Goal: Understand process/instructions

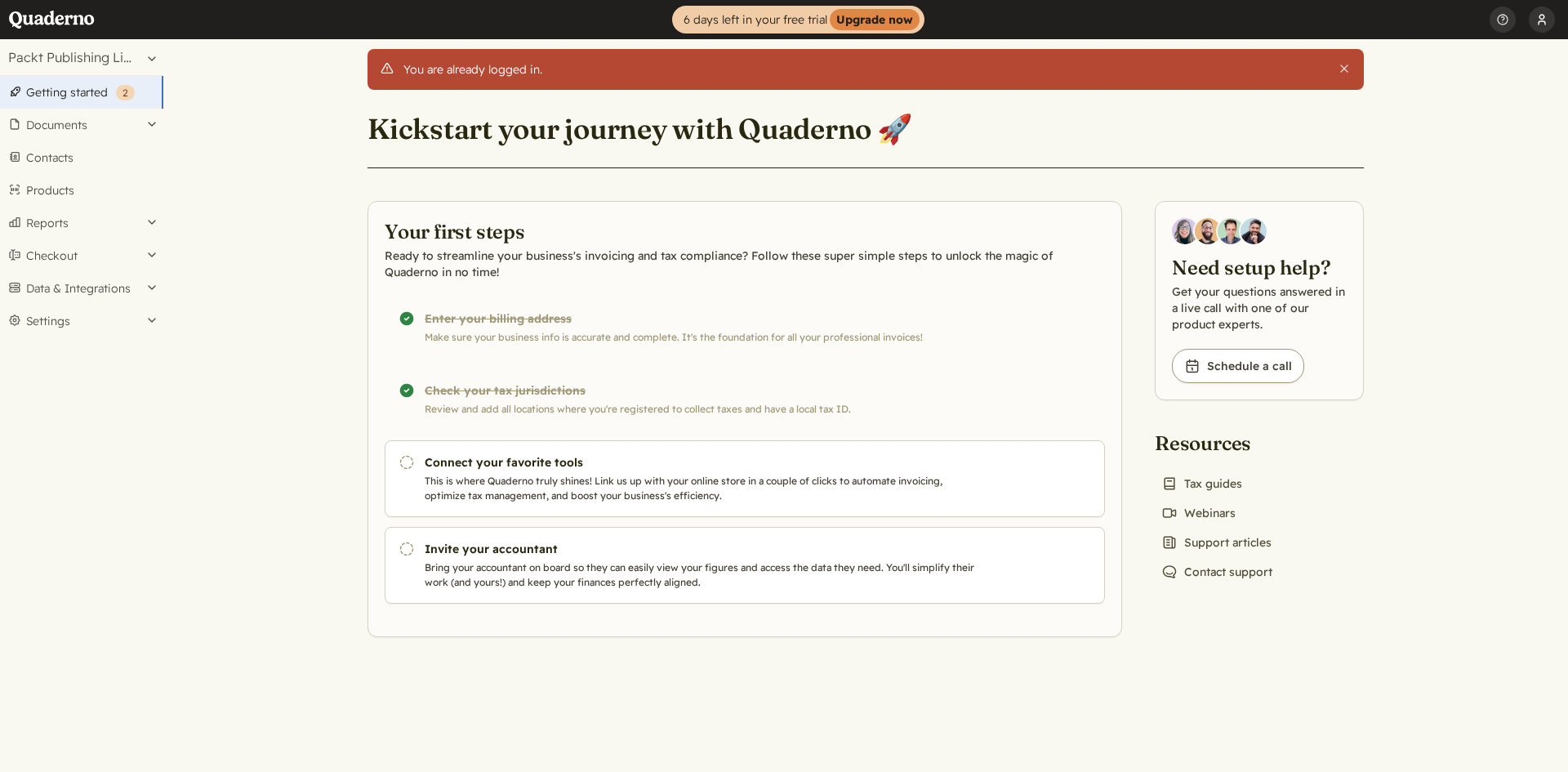
click at [1529, 17] on button "[PERSON_NAME]" at bounding box center [1541, 19] width 26 height 39
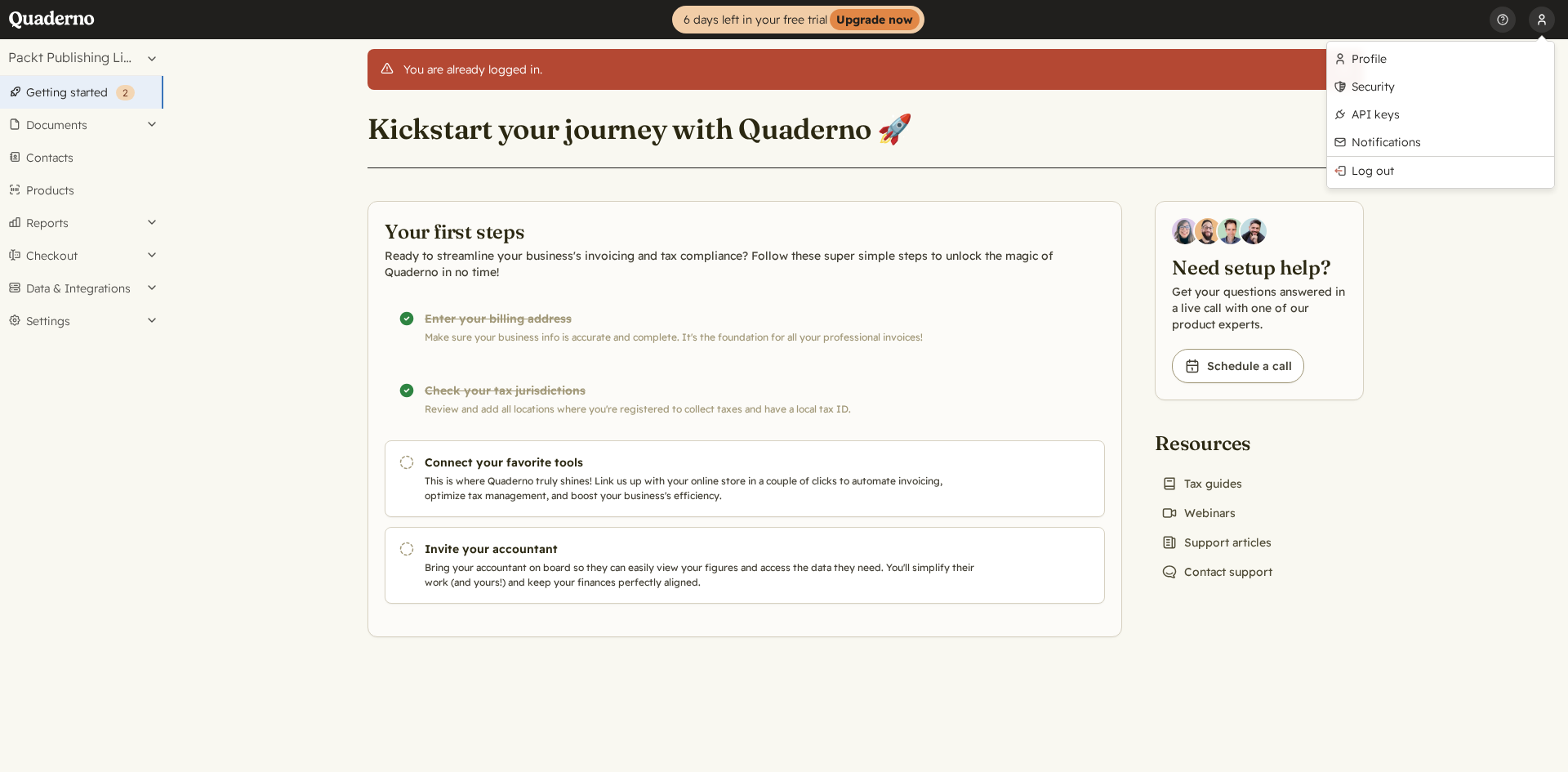
click at [1529, 17] on button "[PERSON_NAME]" at bounding box center [1541, 19] width 26 height 39
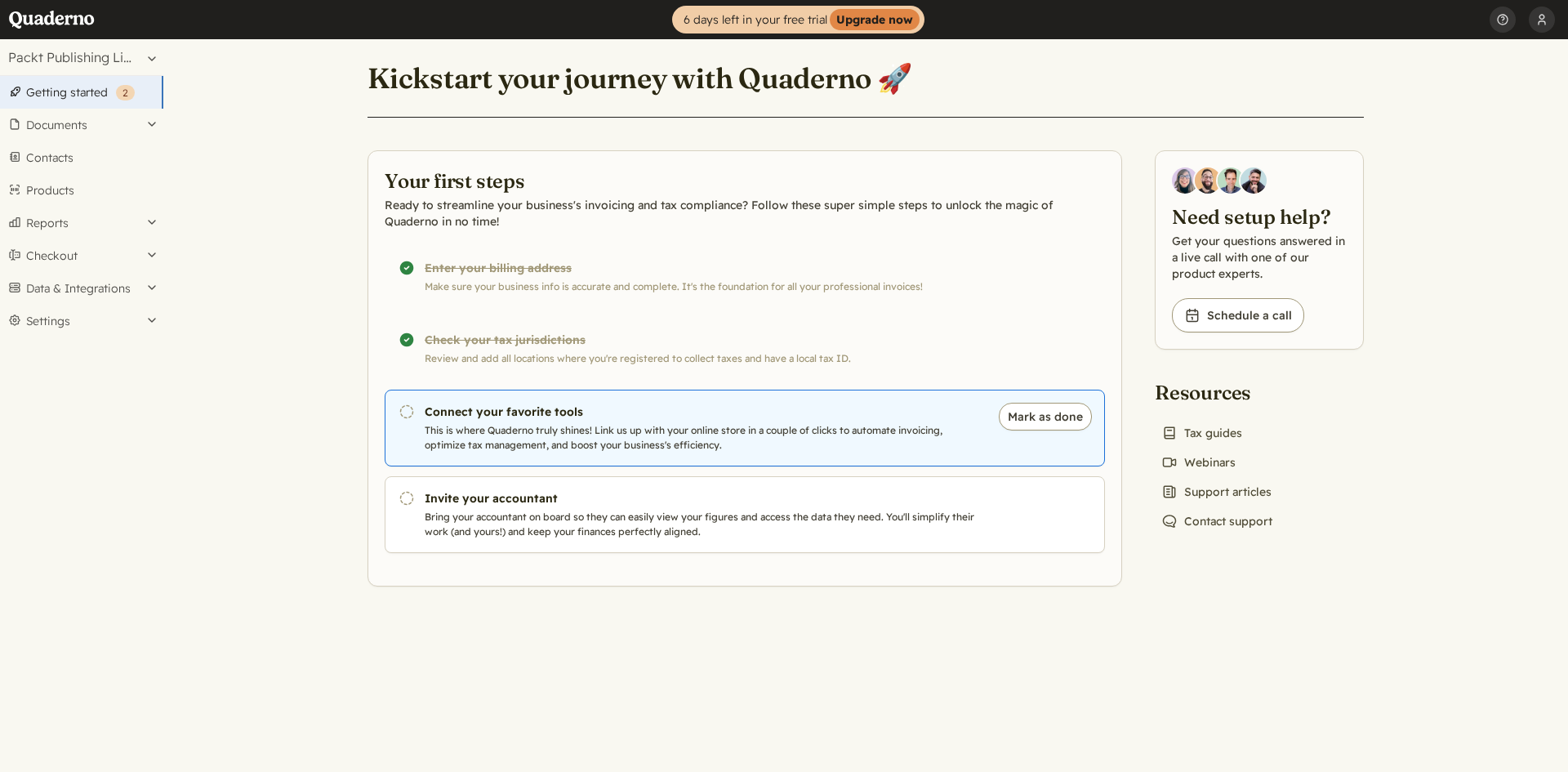
click at [502, 412] on h3 "Connect your favorite tools" at bounding box center [703, 412] width 557 height 17
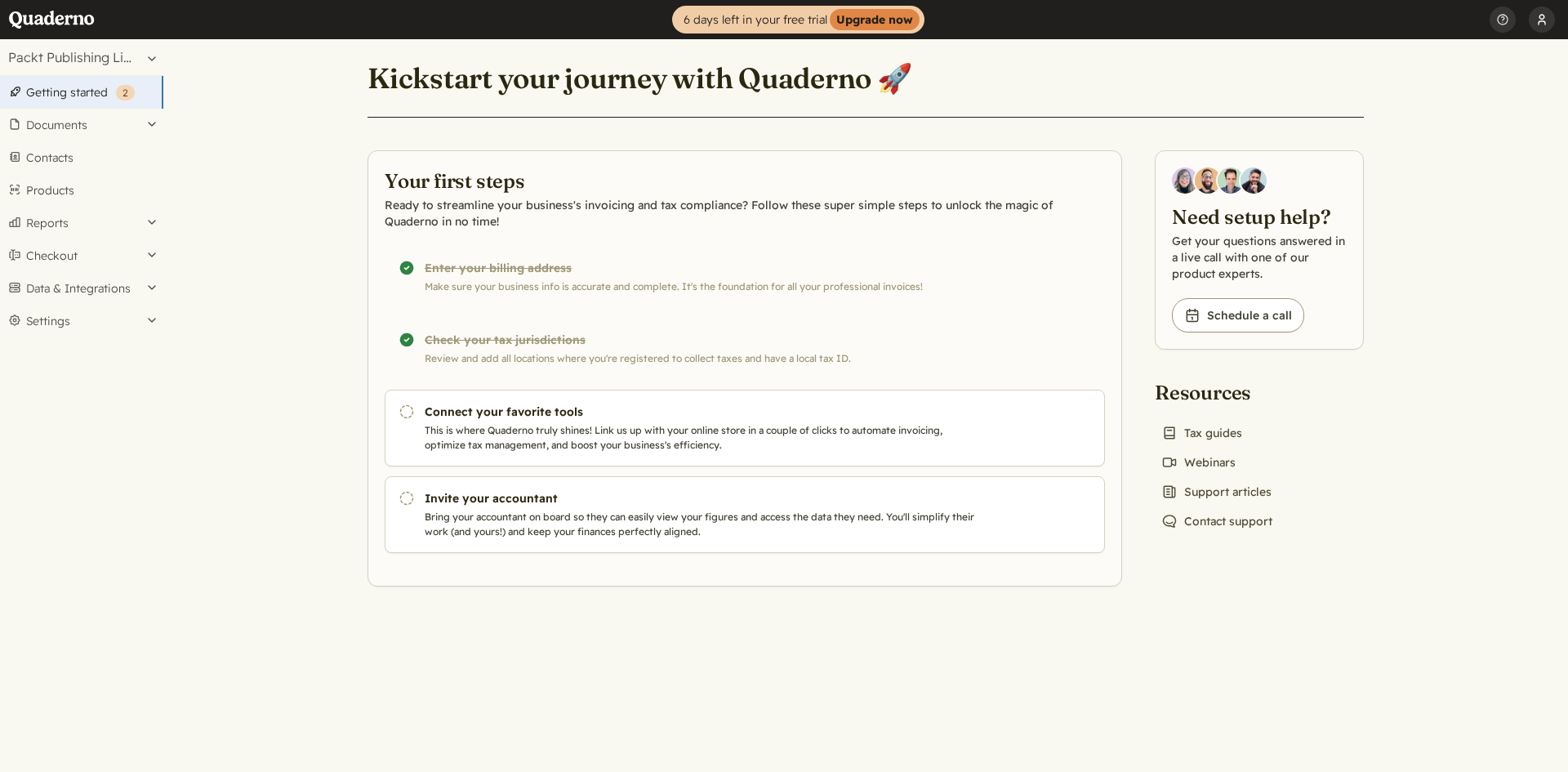
click at [1543, 22] on button "[PERSON_NAME]" at bounding box center [1541, 19] width 26 height 39
